Goal: Task Accomplishment & Management: Manage account settings

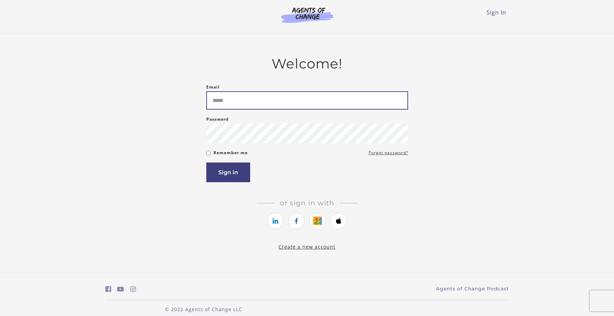
click at [257, 97] on input "Email" at bounding box center [307, 100] width 202 height 18
type input "**********"
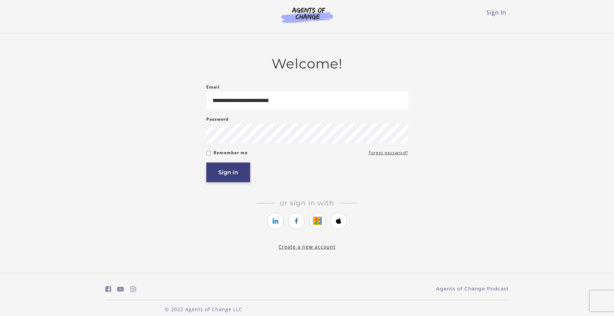
click at [231, 169] on button "Sign in" at bounding box center [228, 172] width 44 height 20
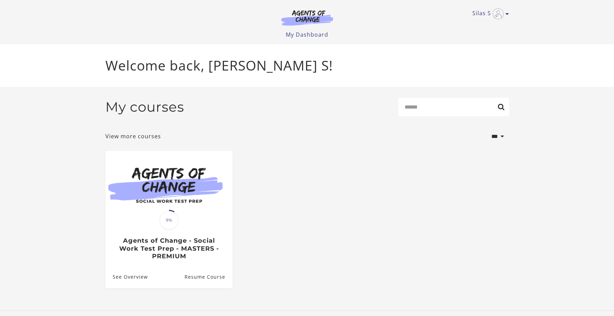
click at [528, 38] on header "Silas S My Account Support Sign Out Toggle menu Menu My Dashboard My Account Su…" at bounding box center [307, 22] width 614 height 44
